Goal: Task Accomplishment & Management: Complete application form

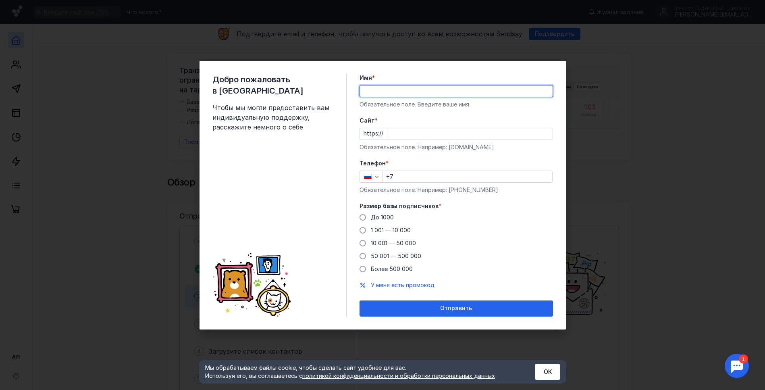
type input "[PERSON_NAME]"
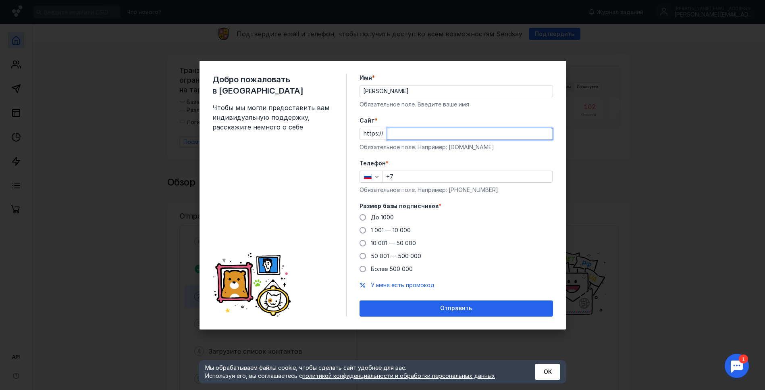
click at [402, 133] on input "Cайт *" at bounding box center [469, 133] width 165 height 11
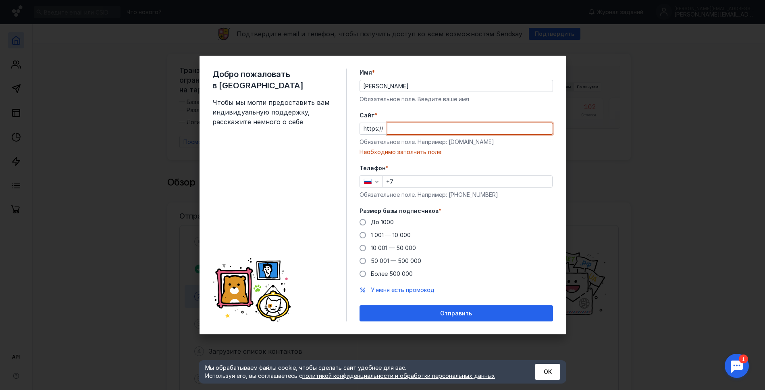
paste input "[DOMAIN_NAME][URL]"
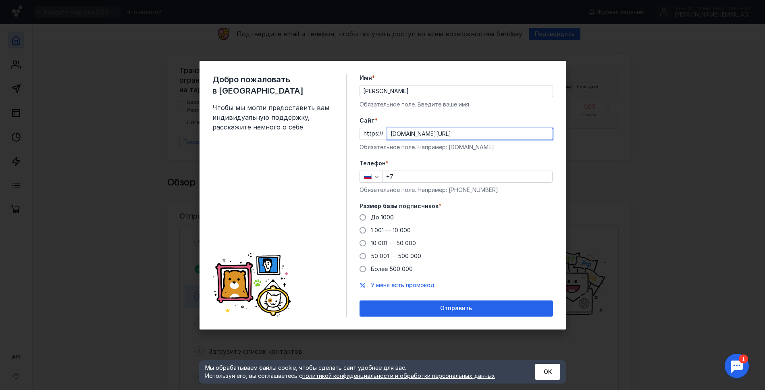
type input "[DOMAIN_NAME][URL]"
click at [405, 180] on input "+7" at bounding box center [467, 176] width 169 height 11
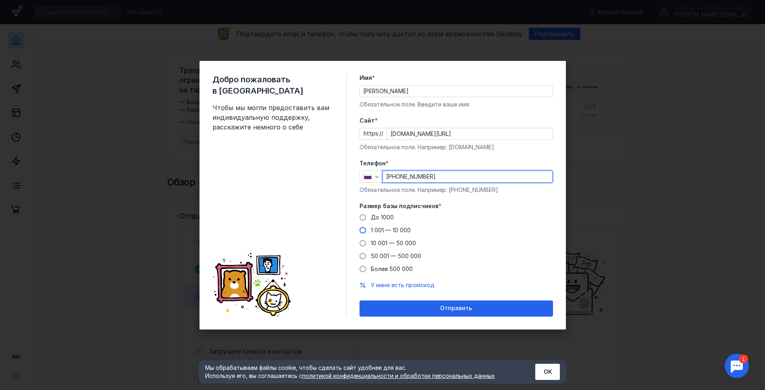
type input "[PHONE_NUMBER]"
click at [362, 232] on span at bounding box center [363, 230] width 6 height 6
click at [0, 0] on input "1 001 — 10 000" at bounding box center [0, 0] width 0 height 0
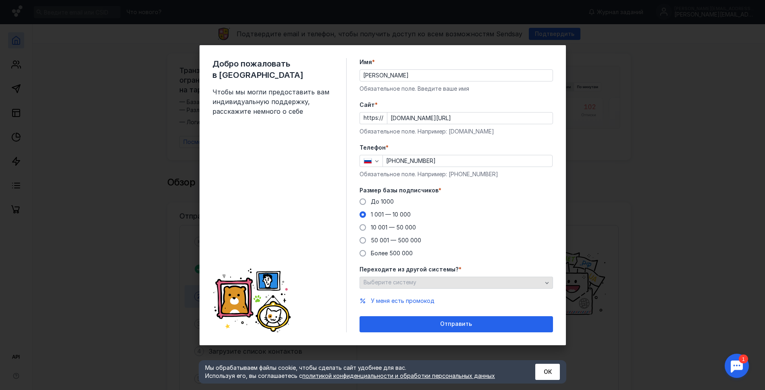
click at [550, 282] on div "button" at bounding box center [547, 283] width 8 height 8
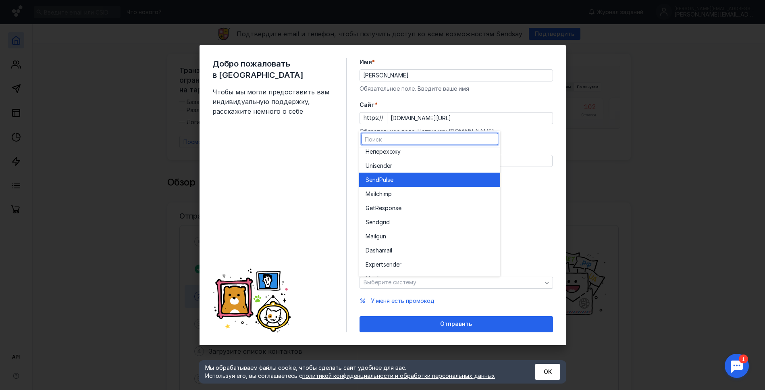
scroll to position [6, 0]
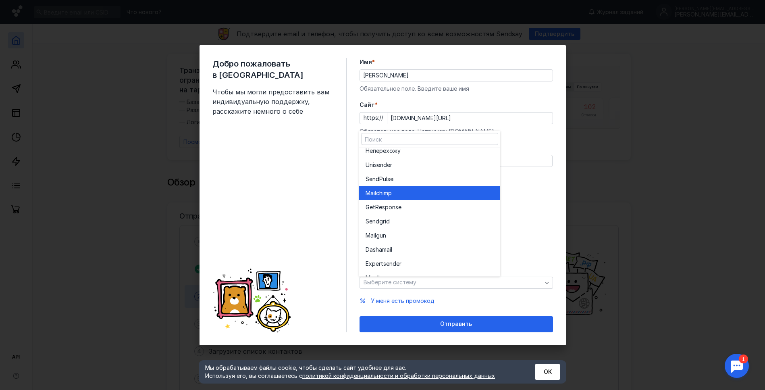
click at [439, 194] on div "Mailchim p" at bounding box center [430, 193] width 128 height 8
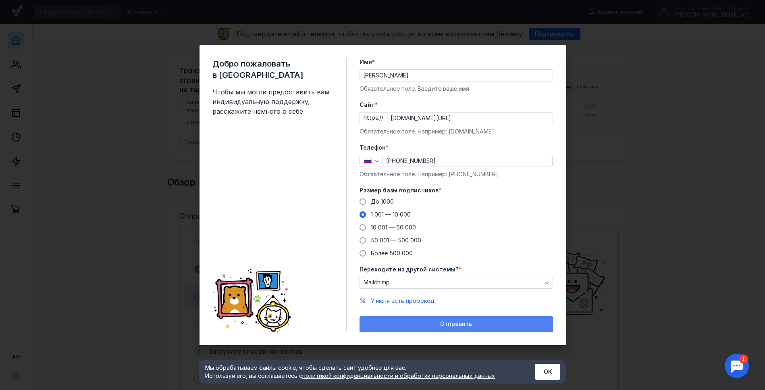
click at [450, 325] on span "Отправить" at bounding box center [456, 324] width 32 height 7
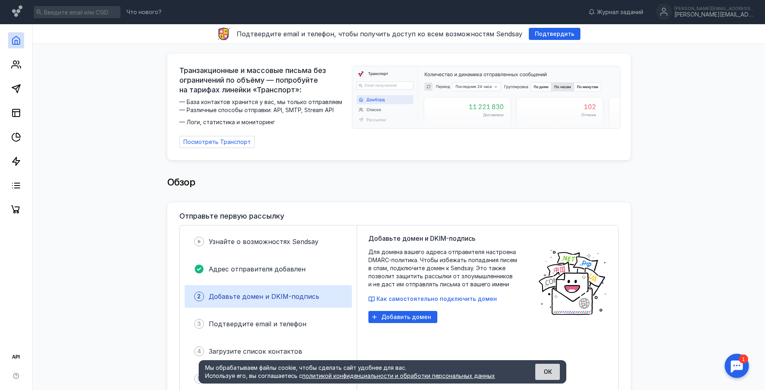
click at [549, 374] on button "ОК" at bounding box center [547, 372] width 25 height 16
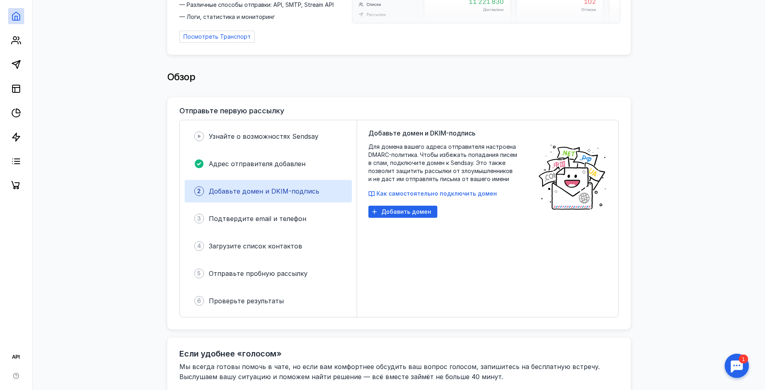
scroll to position [112, 0]
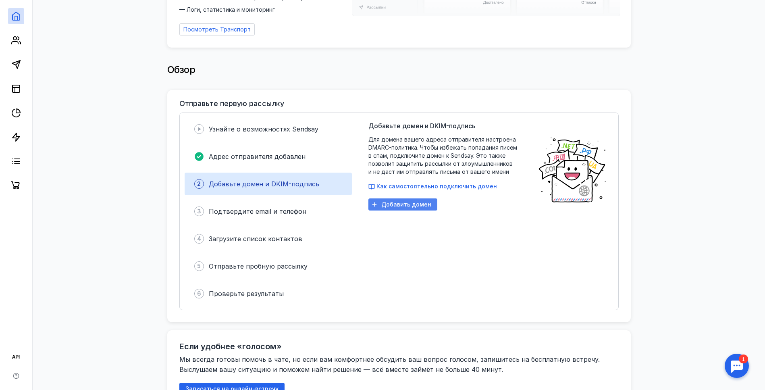
click at [414, 201] on span "Добавить домен" at bounding box center [406, 204] width 50 height 7
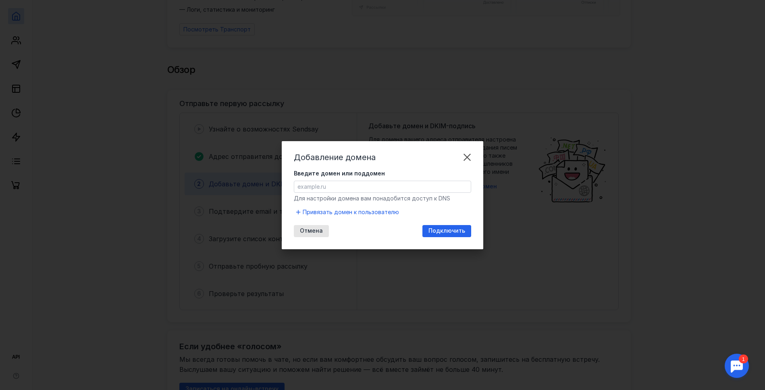
click at [350, 190] on input "Введите домен или поддомен" at bounding box center [382, 186] width 177 height 11
type input "[DOMAIN_NAME]"
click at [449, 233] on span "Подключить" at bounding box center [447, 230] width 37 height 7
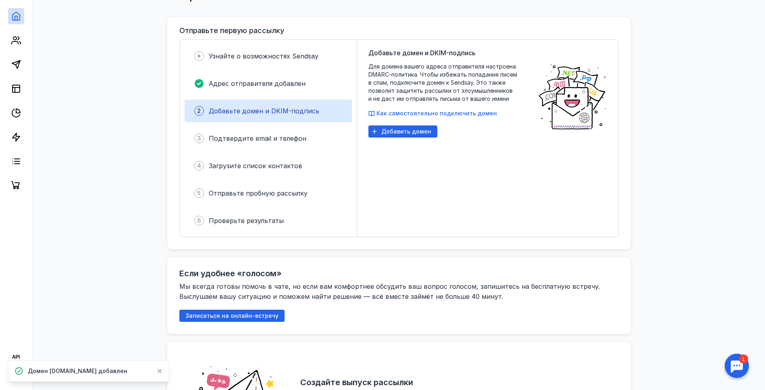
scroll to position [188, 0]
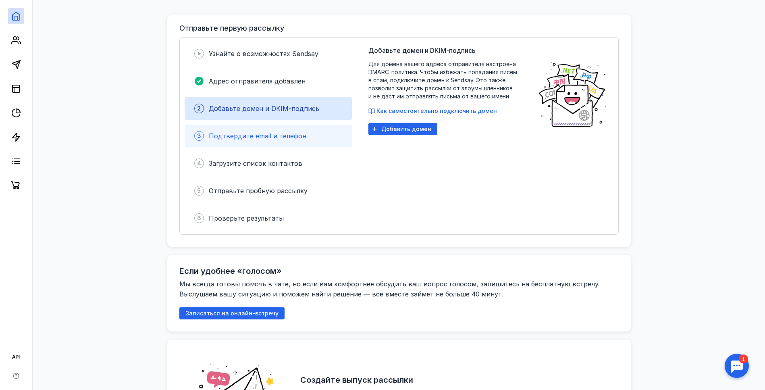
click at [244, 135] on span "Подтвердите email и телефон" at bounding box center [258, 136] width 98 height 8
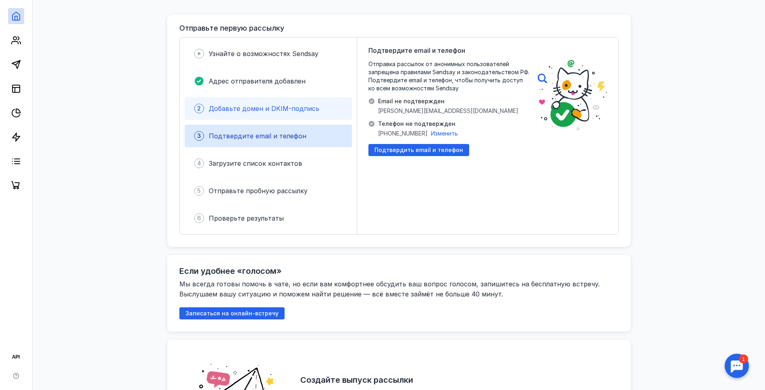
click at [245, 110] on div "2 Добавьте домен и DKIM-подпись" at bounding box center [268, 108] width 167 height 23
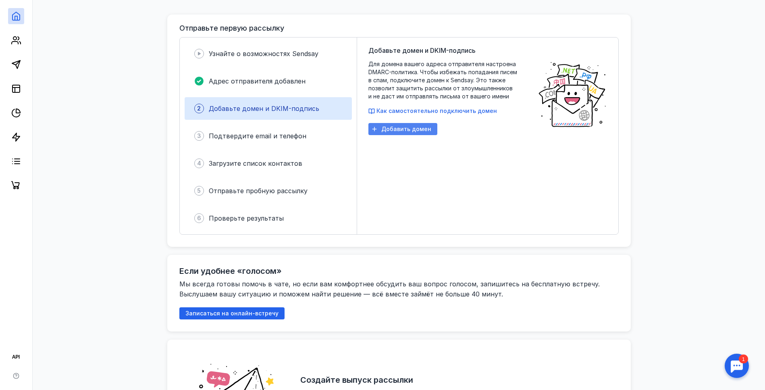
click at [379, 126] on div "Добавить домен" at bounding box center [406, 129] width 58 height 7
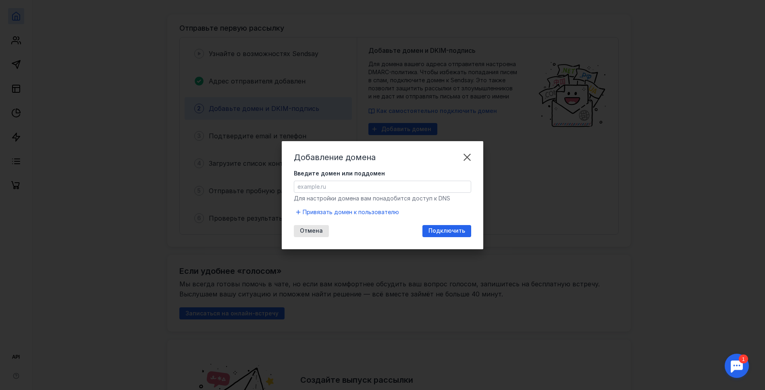
click at [387, 184] on input "Введите домен или поддомен" at bounding box center [382, 186] width 177 height 11
click at [284, 175] on div "Добавление домена Введите домен или поддомен Для настройки домена вам понадобит…" at bounding box center [383, 195] width 202 height 108
click at [335, 213] on span "Привязать домен к пользователю" at bounding box center [351, 212] width 96 height 8
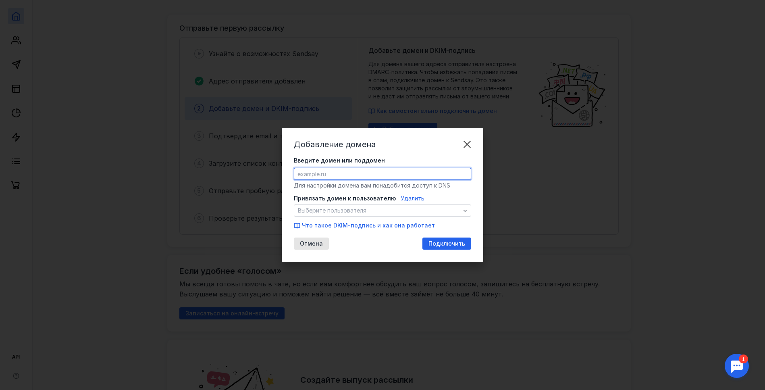
click at [331, 179] on input "Введите домен или поддомен" at bounding box center [382, 173] width 177 height 11
type input "[DOMAIN_NAME]"
click at [443, 244] on span "Подключить" at bounding box center [447, 243] width 37 height 7
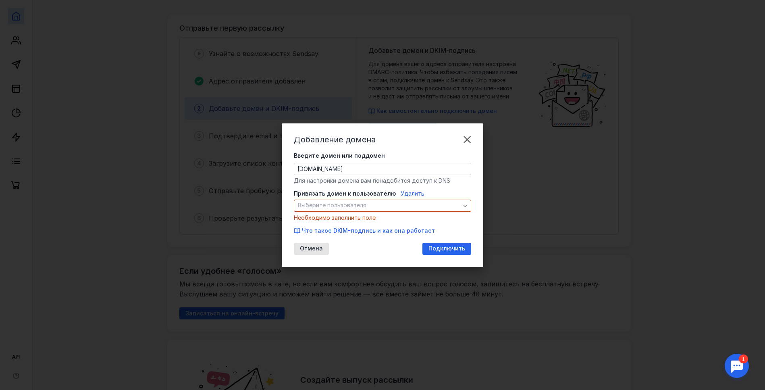
click at [407, 195] on span "Удалить" at bounding box center [413, 193] width 24 height 7
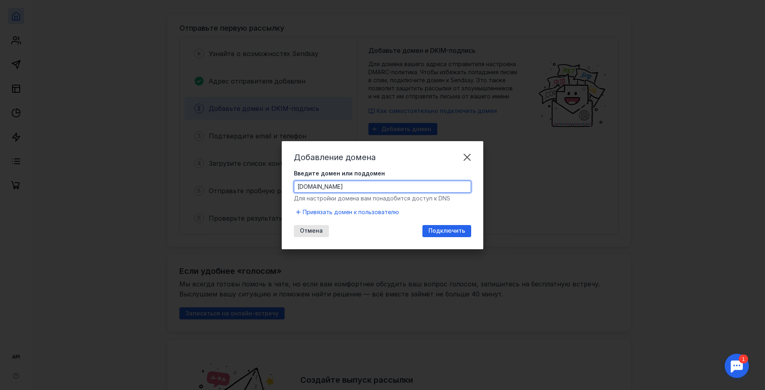
drag, startPoint x: 373, startPoint y: 184, endPoint x: 198, endPoint y: 176, distance: 174.4
click at [198, 176] on div "Добавление домена Введите домен или поддомен [DOMAIN_NAME] Для настройки домена…" at bounding box center [382, 195] width 765 height 390
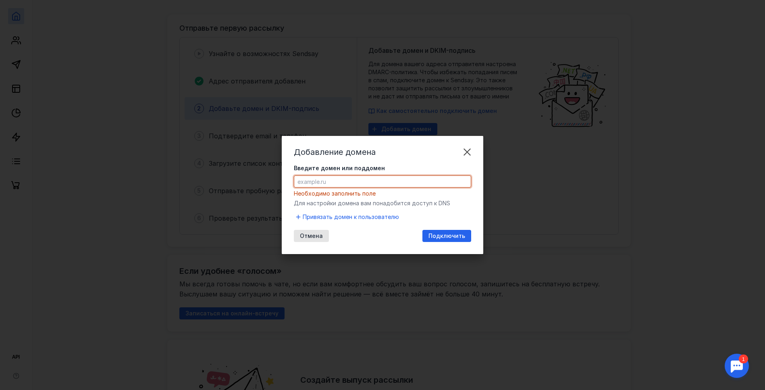
click at [332, 183] on input "Введите домен или поддомен" at bounding box center [382, 181] width 177 height 11
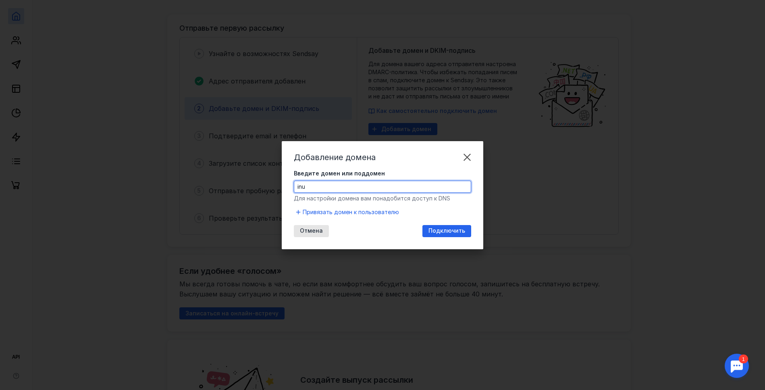
type input "[DOMAIN_NAME]"
click at [440, 232] on span "Подключить" at bounding box center [447, 230] width 37 height 7
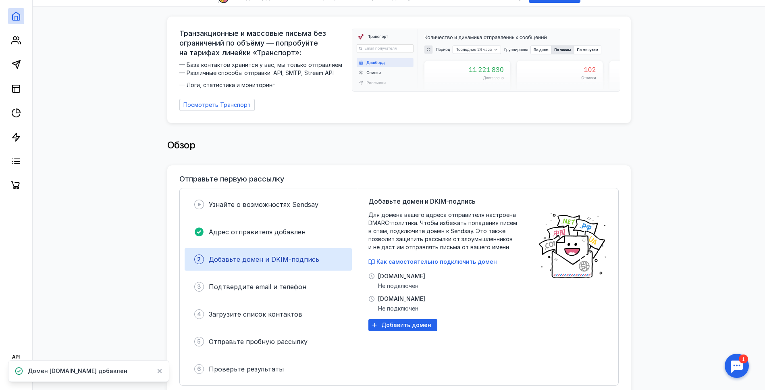
scroll to position [59, 0]
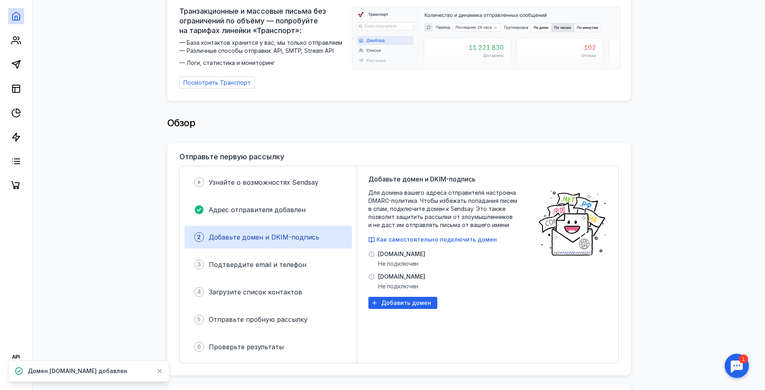
click at [396, 252] on span "[DOMAIN_NAME]" at bounding box center [401, 254] width 47 height 8
click at [372, 251] on icon at bounding box center [372, 254] width 6 height 6
click at [396, 282] on span "Не подключен" at bounding box center [401, 286] width 47 height 8
click at [394, 273] on span "[DOMAIN_NAME]" at bounding box center [401, 277] width 47 height 8
click at [401, 236] on span "Как самостоятельно подключить домен" at bounding box center [437, 239] width 121 height 7
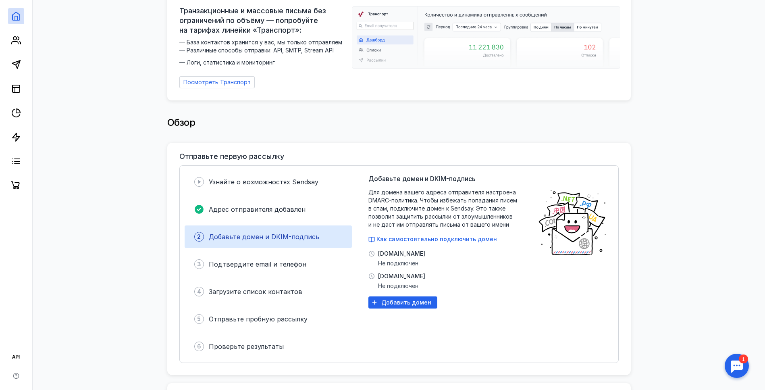
click at [237, 246] on div "Узнайте о возможностях [PERSON_NAME] отправителя добавлен 2 Добавьте домен и DK…" at bounding box center [268, 264] width 177 height 197
click at [235, 253] on div "3 Подтвердите email и телефон" at bounding box center [268, 264] width 167 height 23
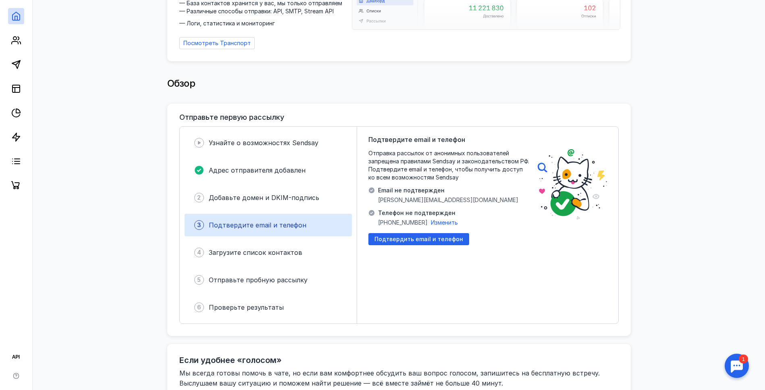
scroll to position [102, 0]
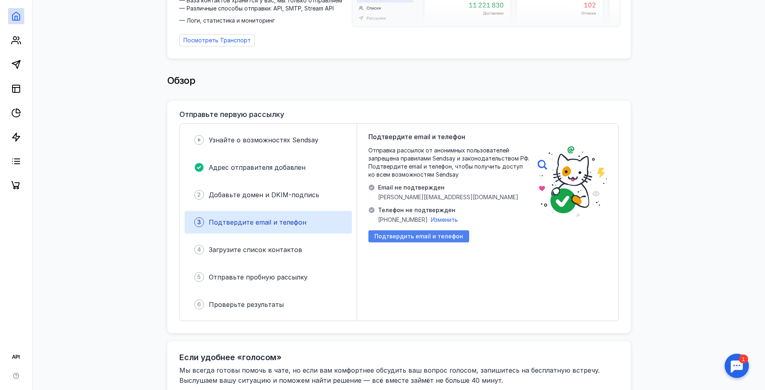
click at [427, 234] on span "Подтвердить email и телефон" at bounding box center [419, 236] width 89 height 7
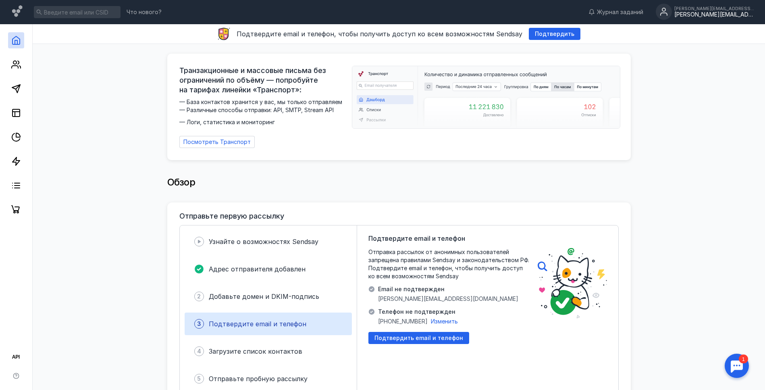
click at [700, 15] on div "[PERSON_NAME][EMAIL_ADDRESS][DOMAIN_NAME]" at bounding box center [715, 14] width 81 height 7
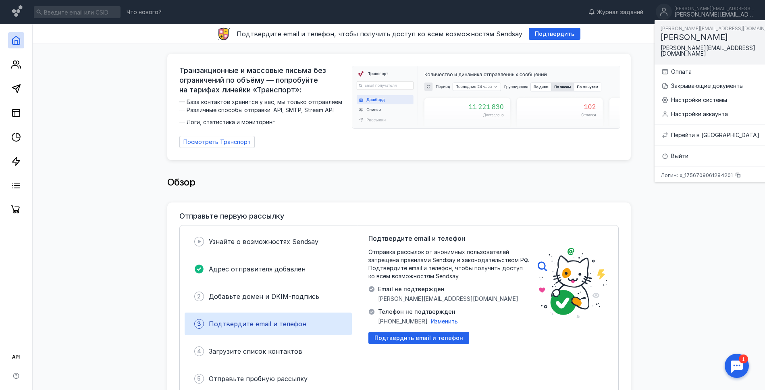
drag, startPoint x: 577, startPoint y: 182, endPoint x: 564, endPoint y: 176, distance: 15.0
click at [577, 182] on div "Обзор" at bounding box center [399, 182] width 464 height 16
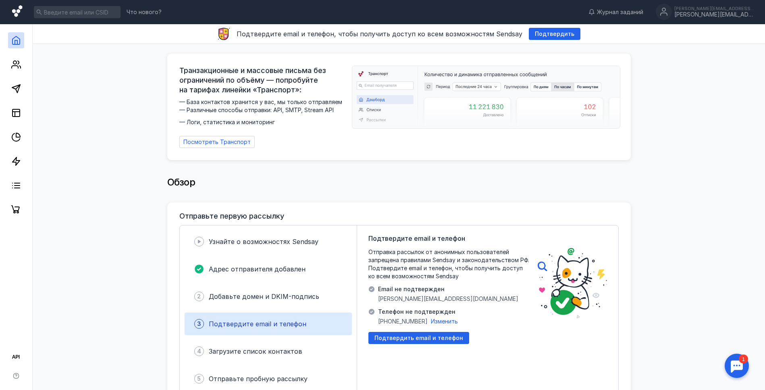
click at [19, 12] on icon at bounding box center [17, 11] width 10 height 12
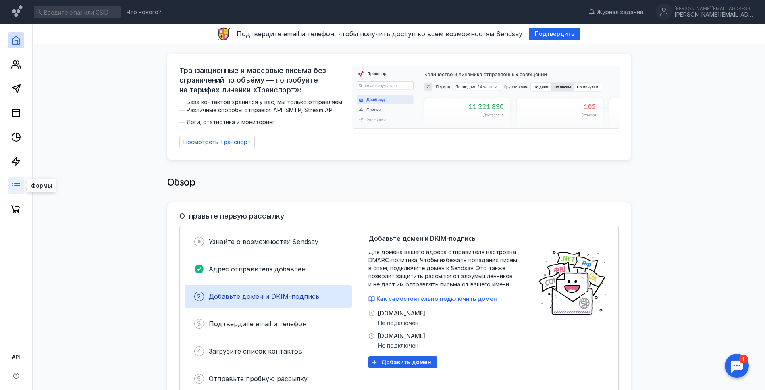
click at [16, 184] on icon at bounding box center [16, 186] width 10 height 10
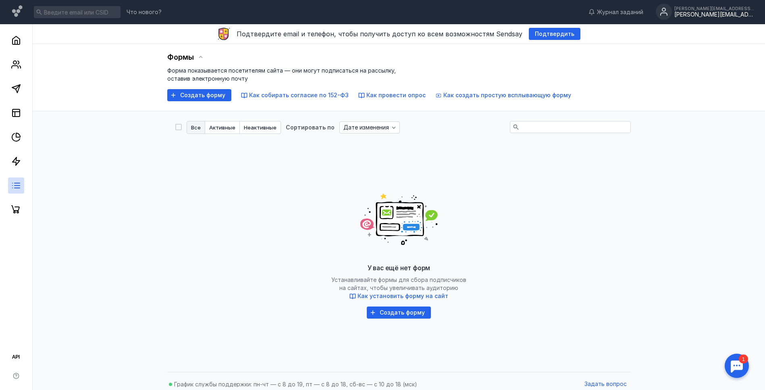
click at [723, 8] on div "[PERSON_NAME][EMAIL_ADDRESS][DOMAIN_NAME]" at bounding box center [715, 8] width 81 height 5
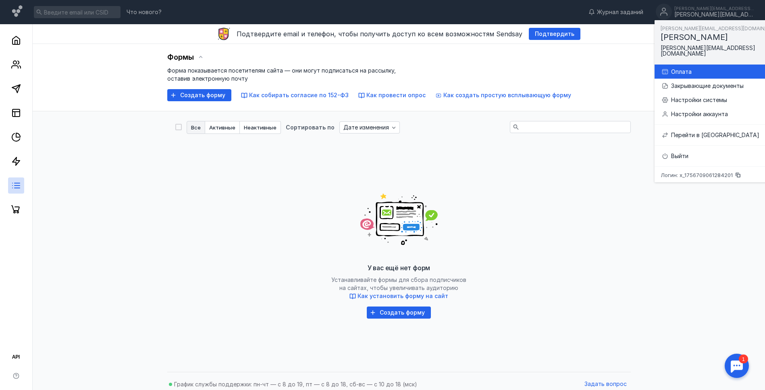
click at [697, 68] on div "Оплата" at bounding box center [730, 72] width 118 height 8
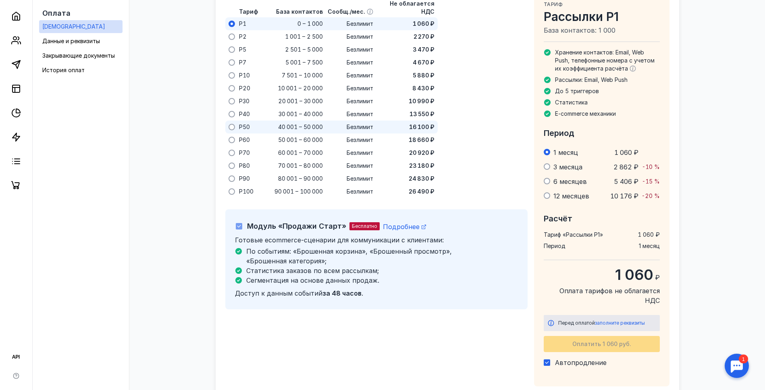
scroll to position [589, 0]
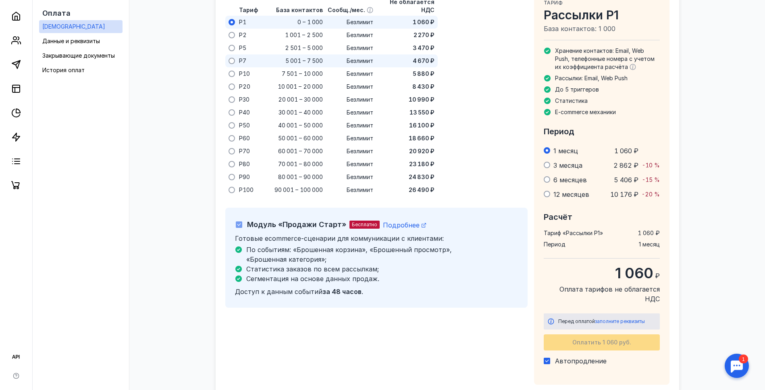
click at [233, 58] on span at bounding box center [232, 61] width 6 height 6
click at [0, 0] on input "radio" at bounding box center [0, 0] width 0 height 0
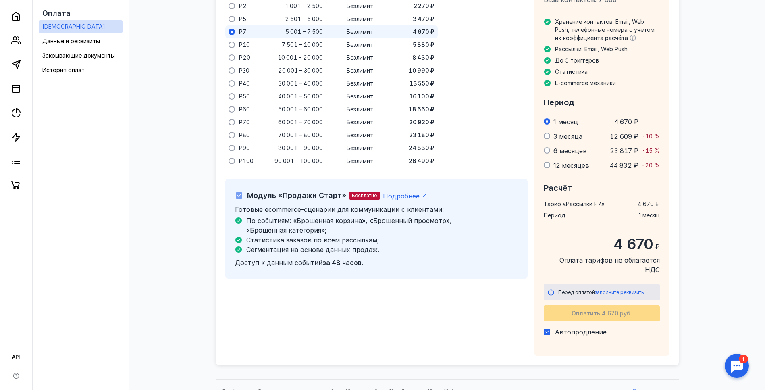
scroll to position [622, 0]
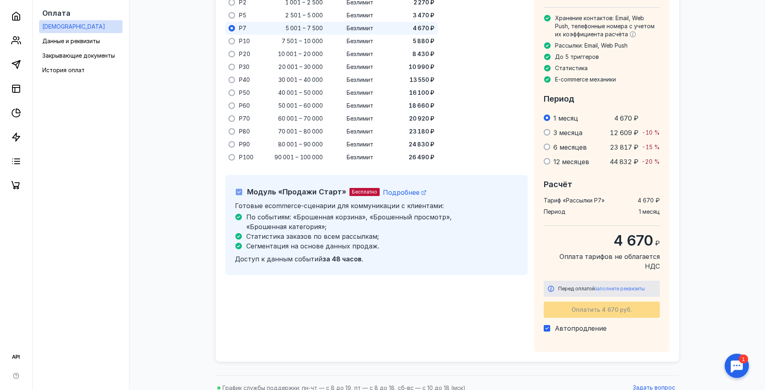
click at [614, 285] on span "заполните реквизиты" at bounding box center [620, 288] width 50 height 6
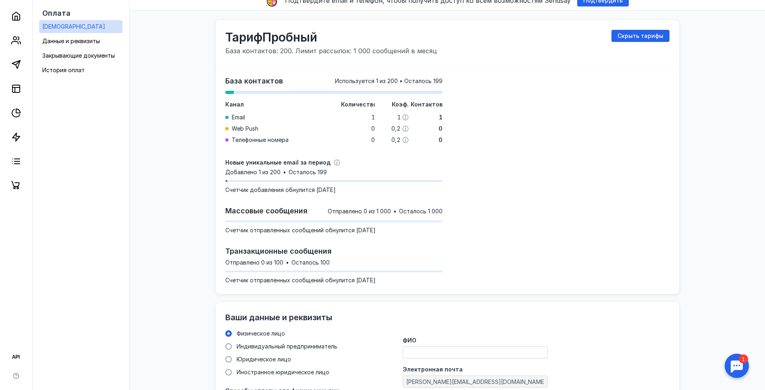
scroll to position [0, 0]
